Goal: Information Seeking & Learning: Learn about a topic

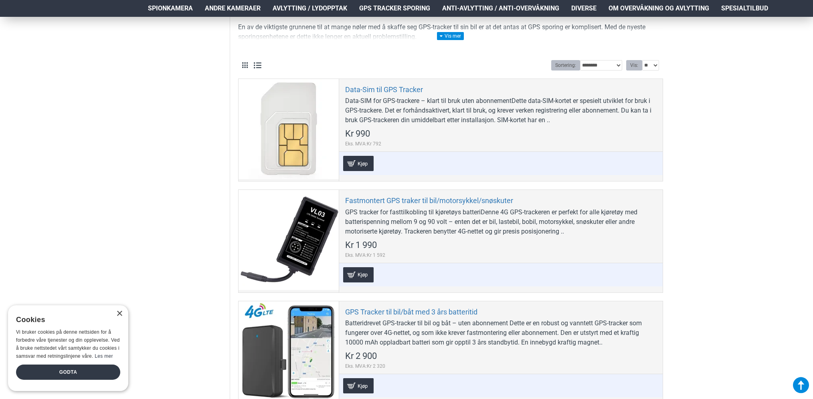
scroll to position [240, 0]
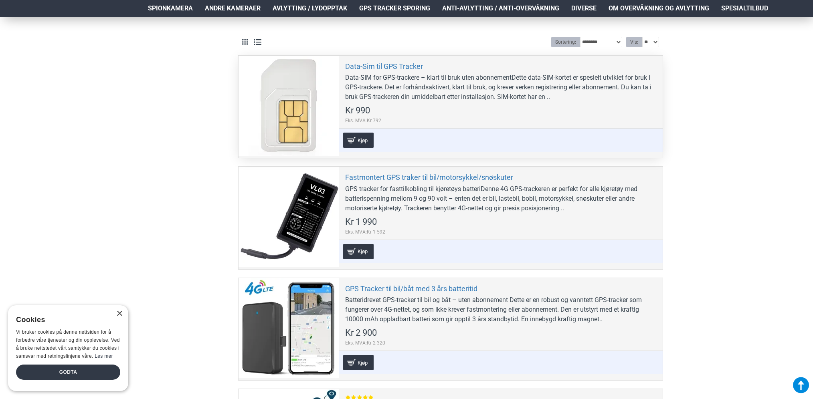
click at [544, 98] on div "Data-SIM for GPS-trackere – klart til bruk uten abonnementDette data-SIM-kortet…" at bounding box center [500, 87] width 311 height 29
click at [468, 113] on div "Data-Sim til GPS Tracker Data-SIM for GPS-trackere – klart til bruk uten abonne…" at bounding box center [501, 107] width 324 height 102
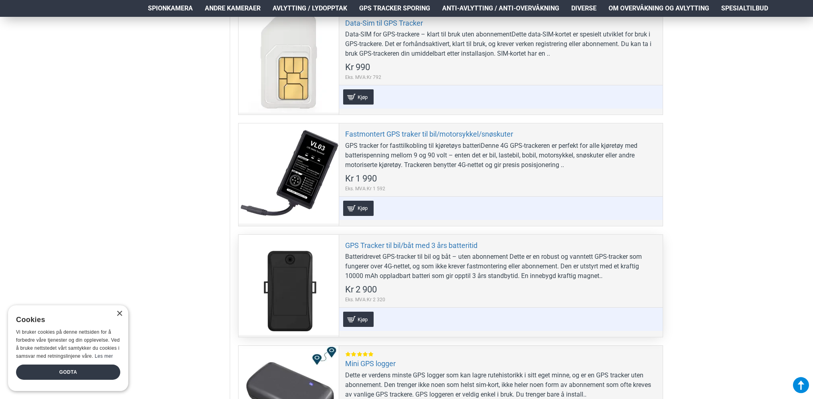
scroll to position [280, 0]
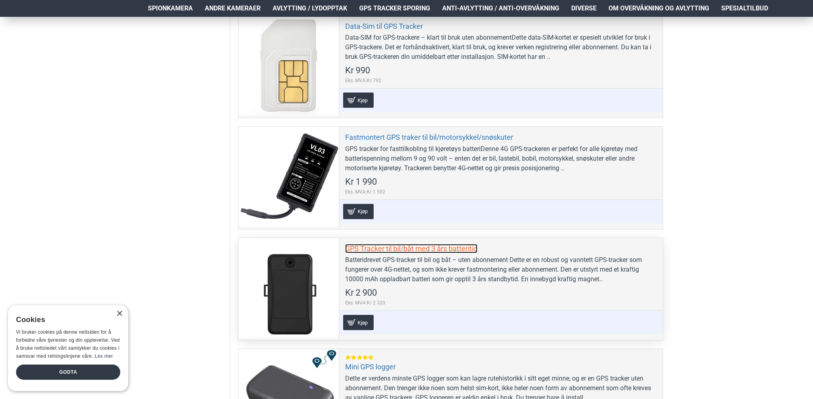
click at [460, 245] on link "GPS Tracker til bil/båt med 3 års batteritid" at bounding box center [411, 248] width 132 height 9
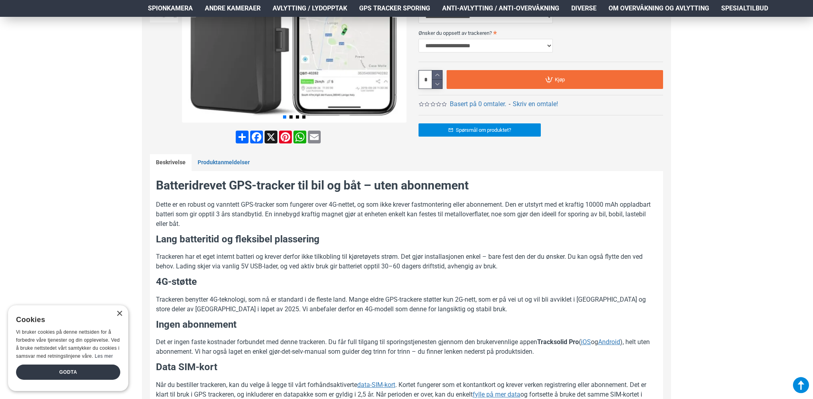
scroll to position [240, 0]
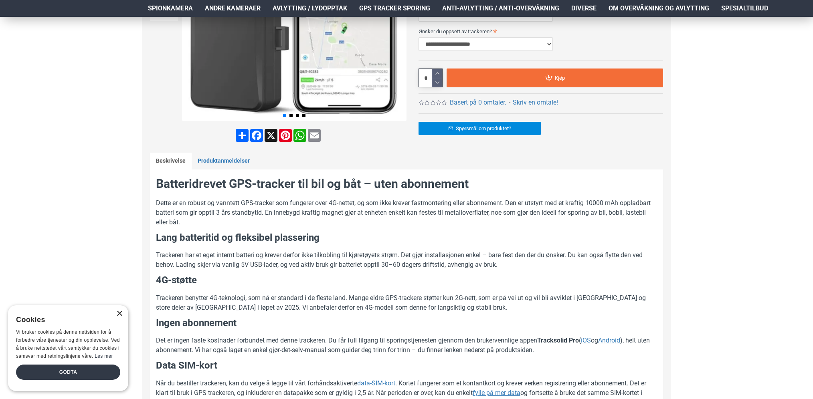
click at [121, 313] on div "×" at bounding box center [119, 314] width 6 height 6
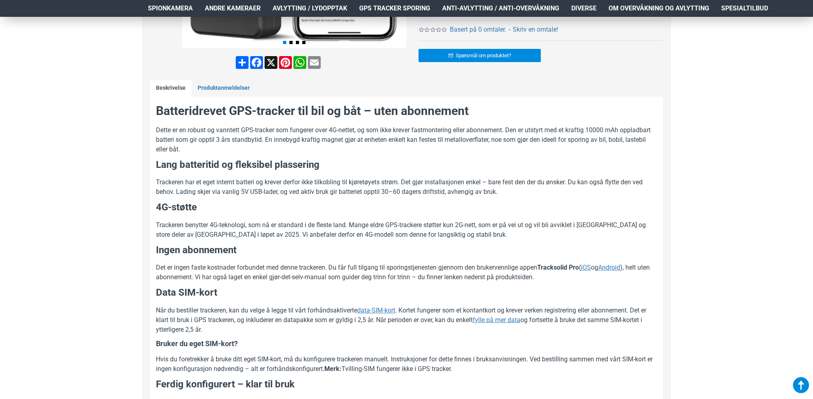
scroll to position [321, 0]
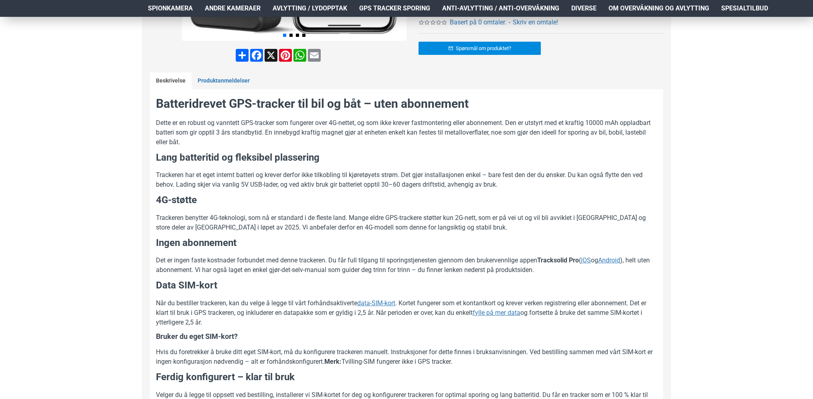
click at [278, 216] on p "Trackeren benytter 4G-teknologi, som nå er standard i de fleste land. Mange eld…" at bounding box center [406, 222] width 501 height 19
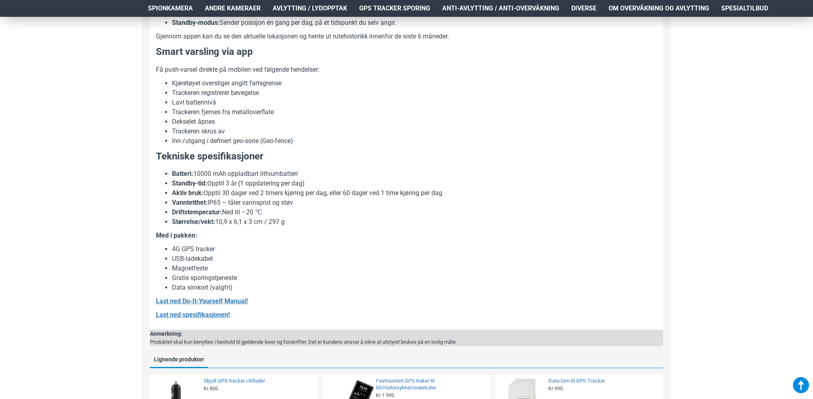
scroll to position [761, 0]
